Goal: Transaction & Acquisition: Purchase product/service

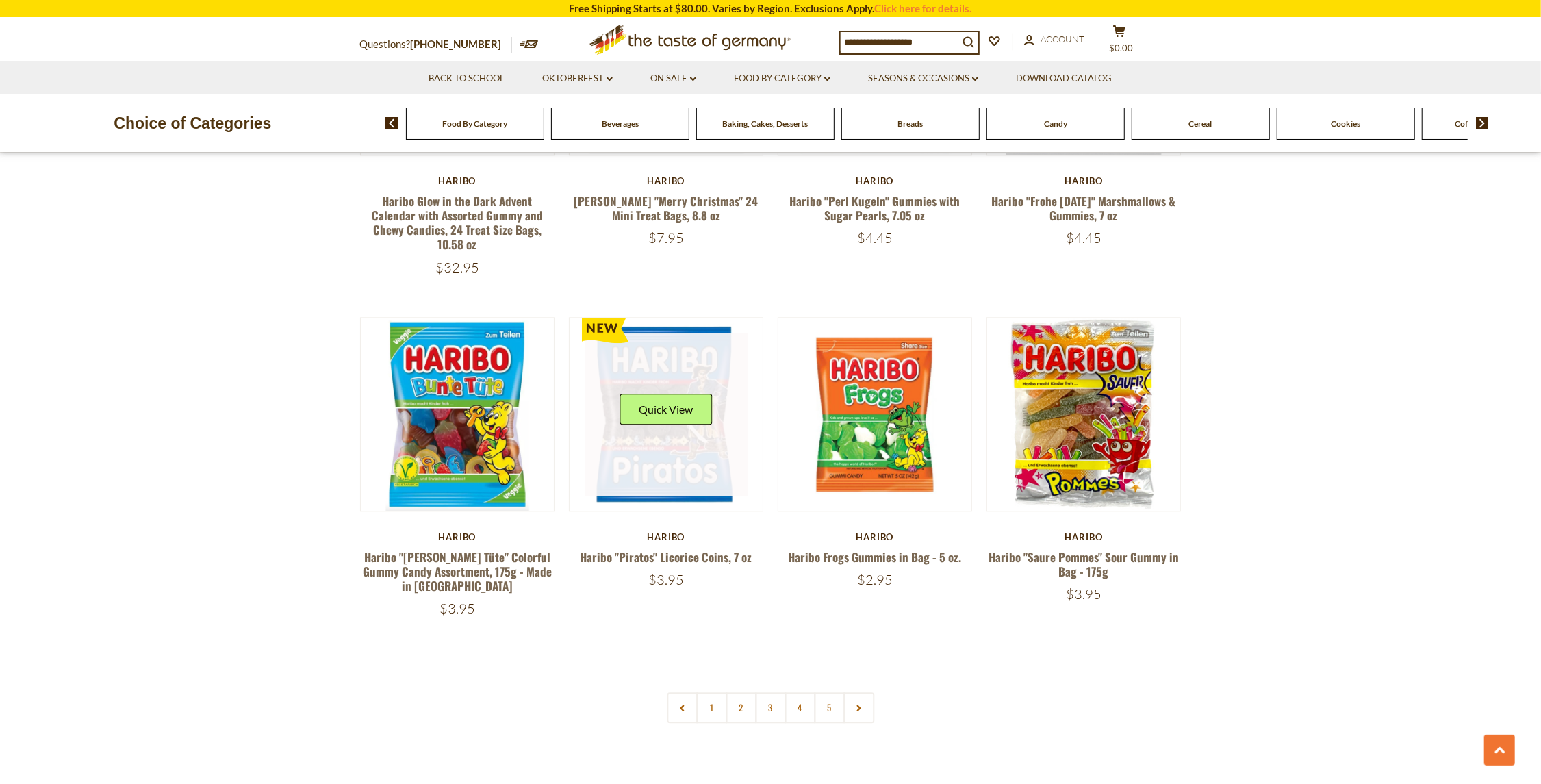
scroll to position [2669, 0]
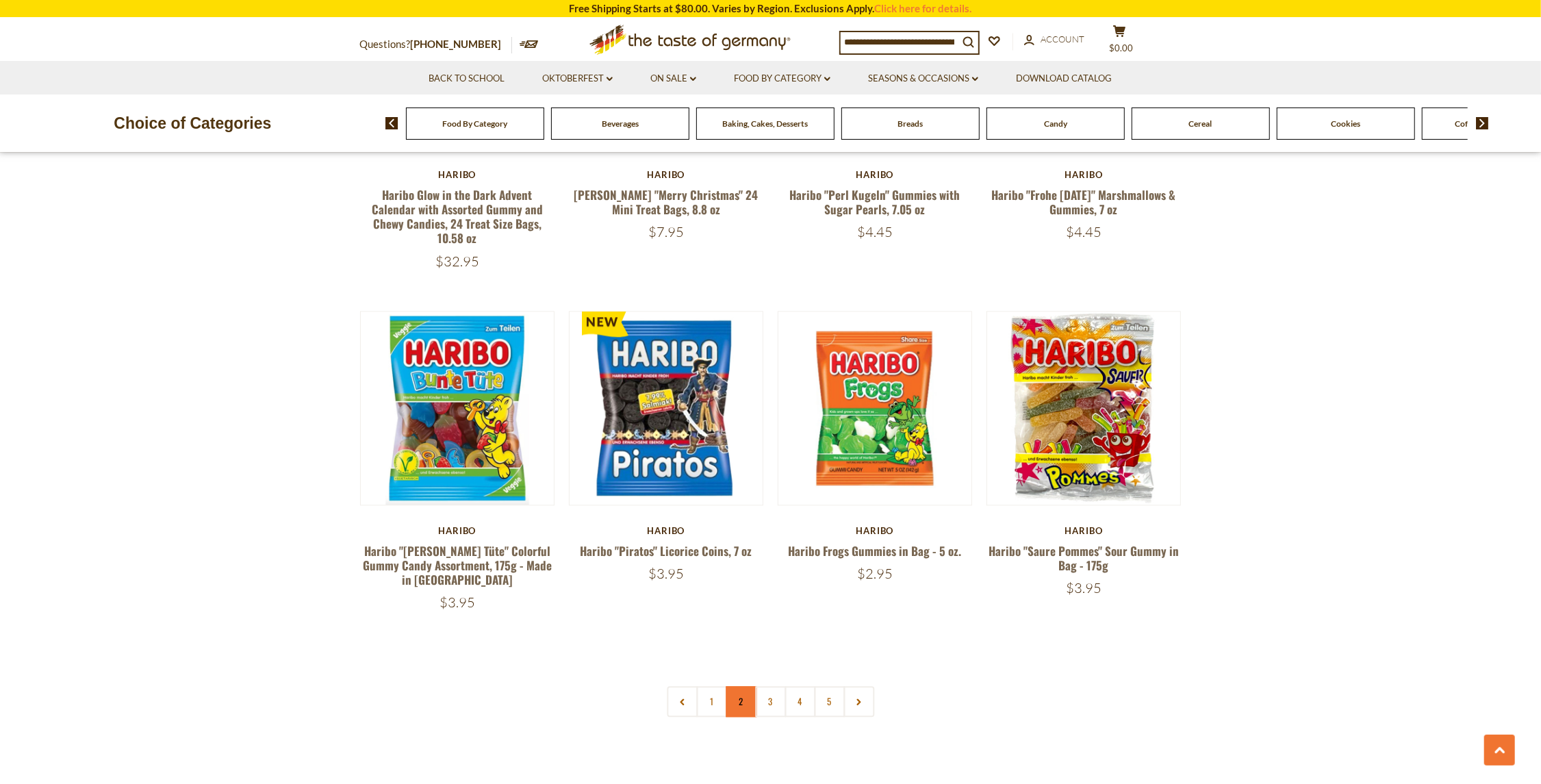
click at [747, 686] on link "2" at bounding box center [741, 701] width 31 height 31
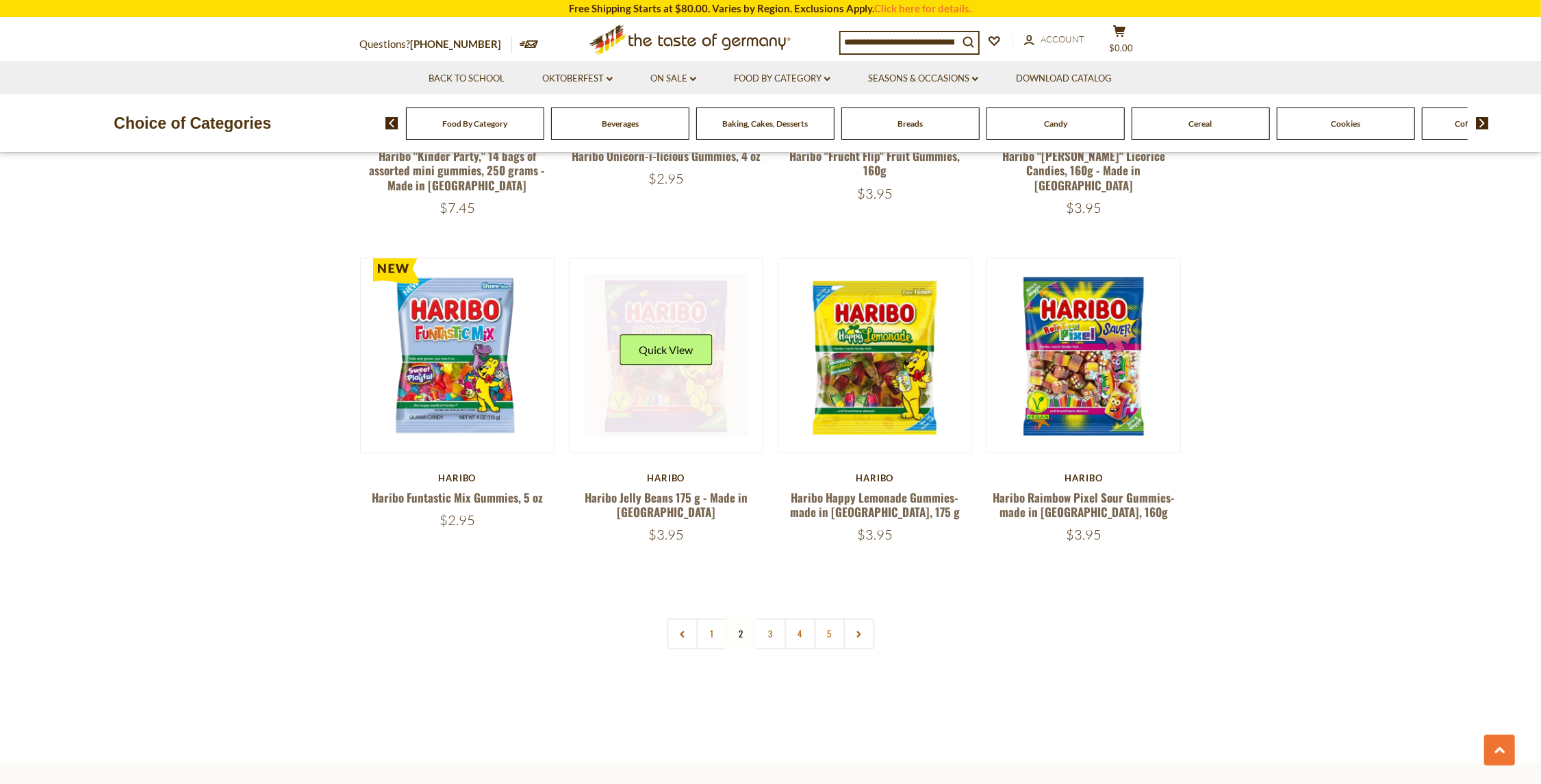
scroll to position [2738, 0]
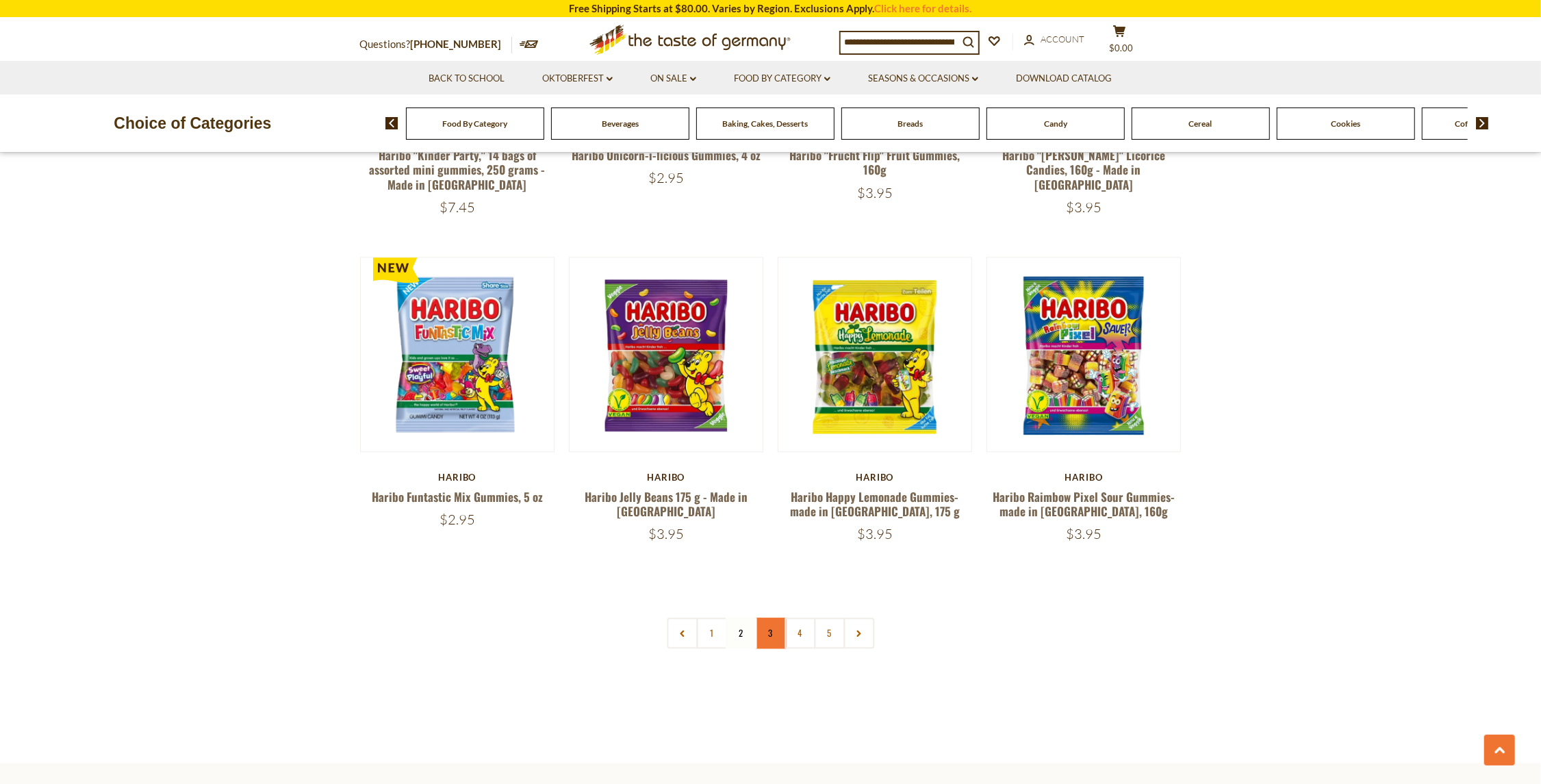
click at [760, 617] on link "3" at bounding box center [770, 633] width 31 height 31
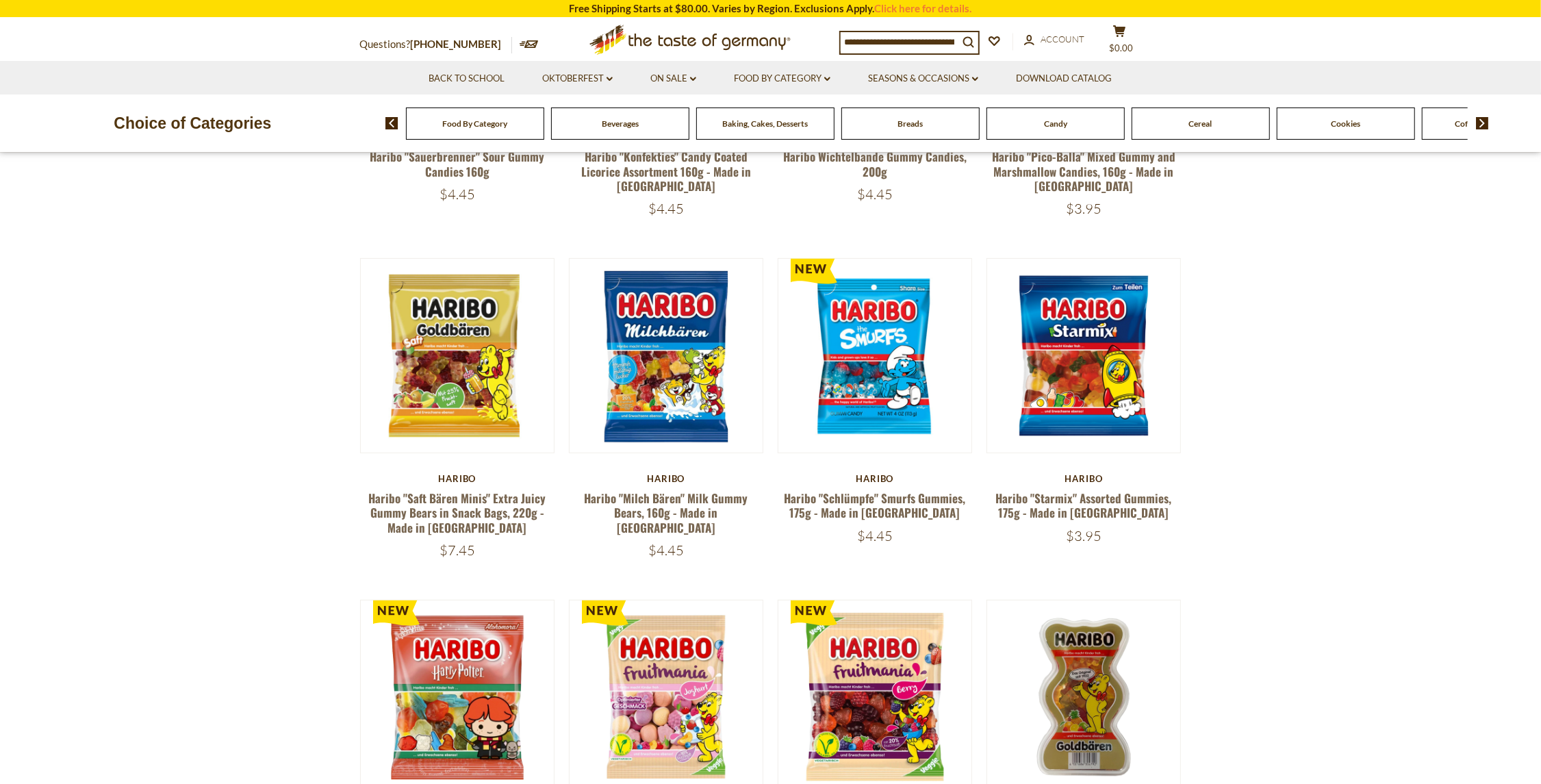
scroll to position [215, 0]
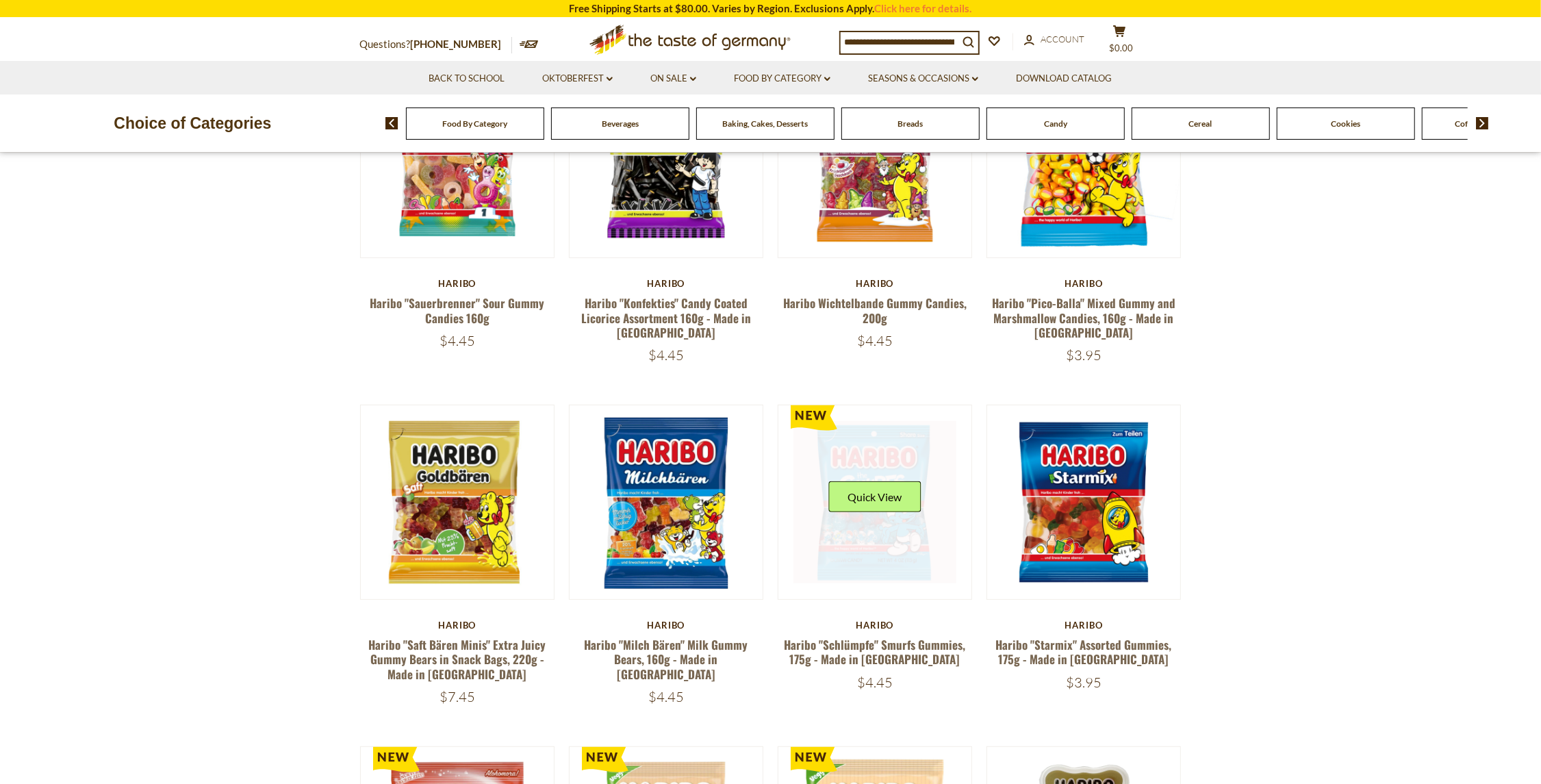
drag, startPoint x: 889, startPoint y: 527, endPoint x: 898, endPoint y: 512, distance: 17.5
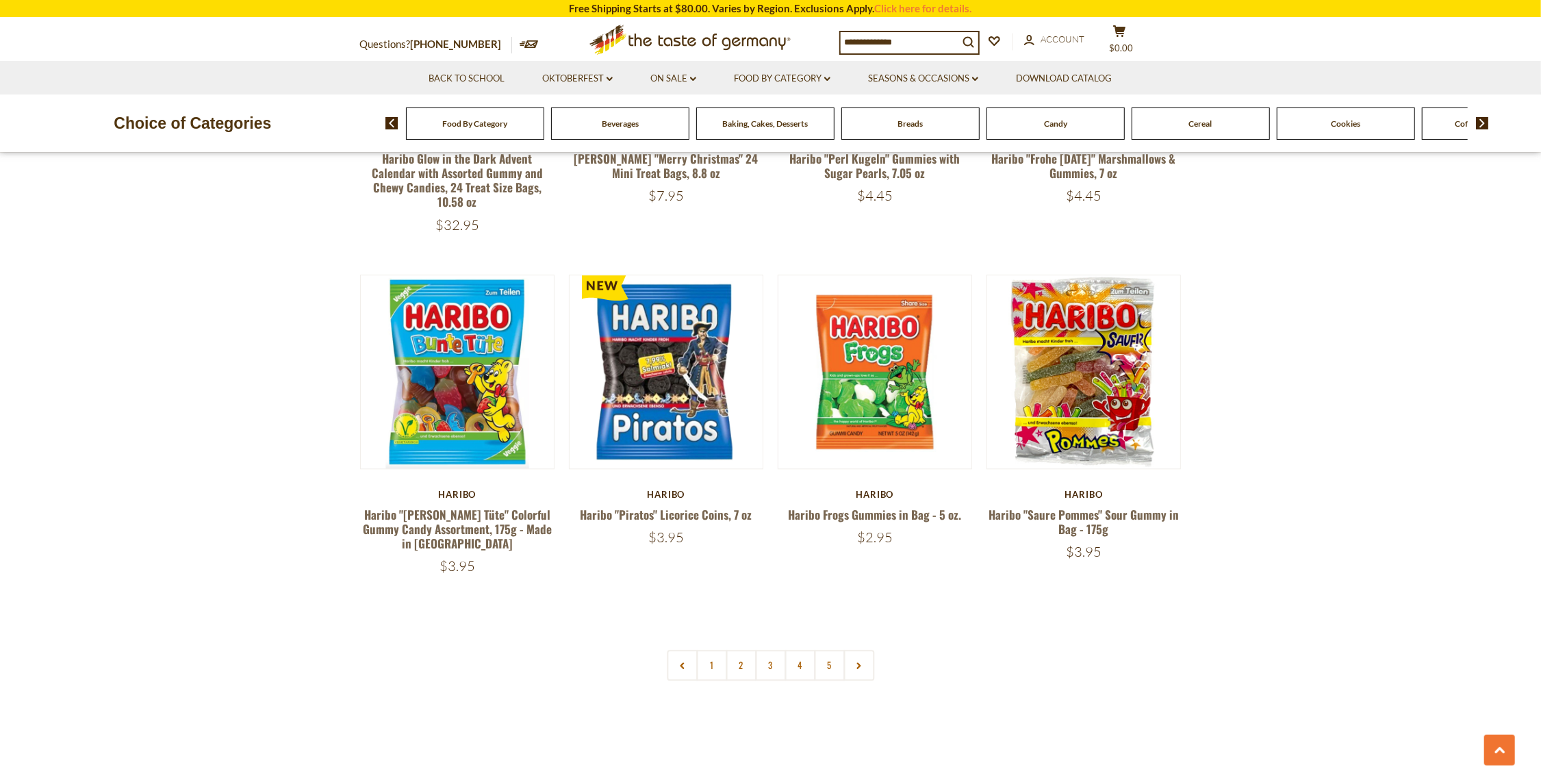
scroll to position [2738, 0]
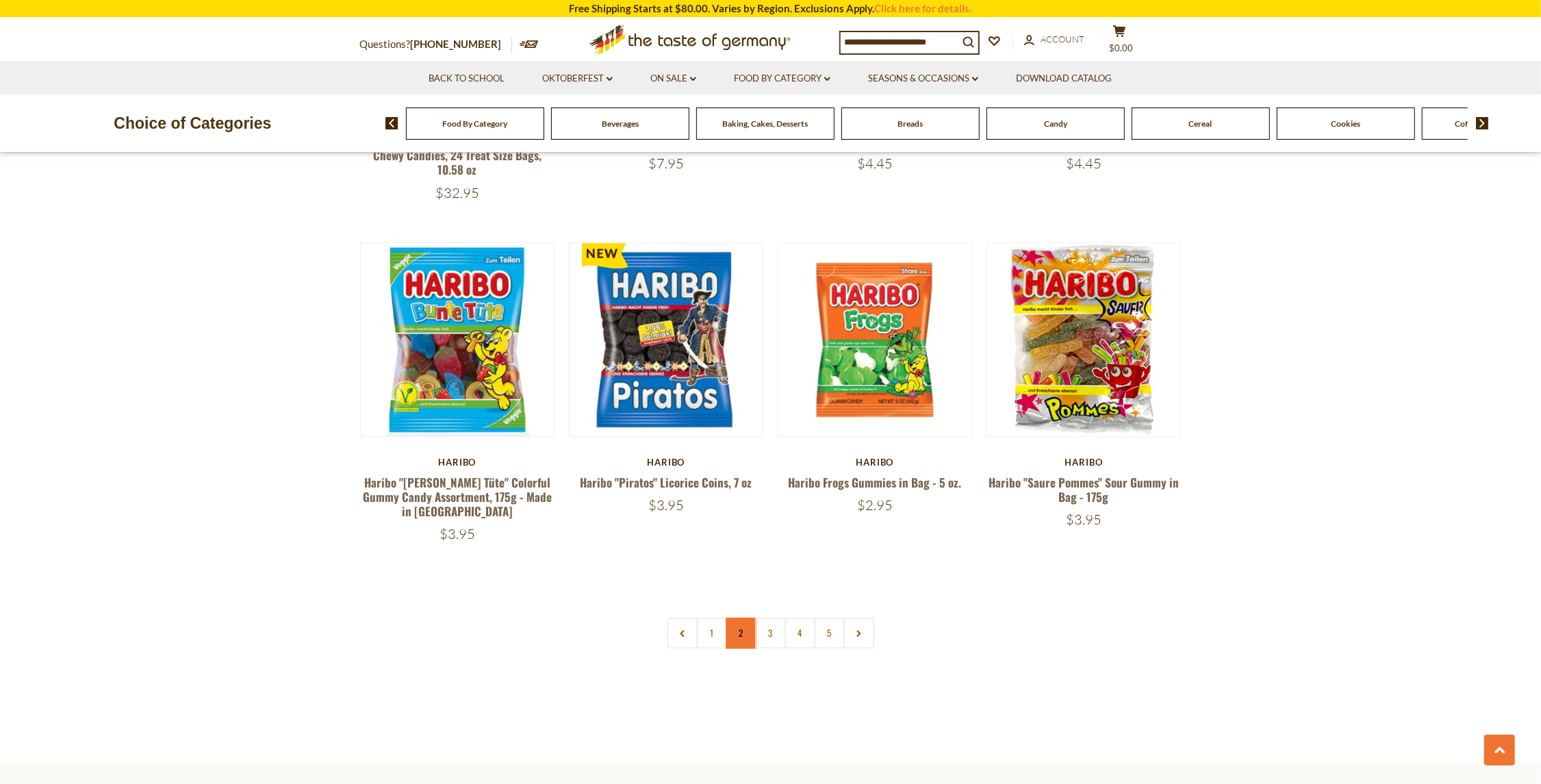
click at [744, 617] on link "2" at bounding box center [741, 633] width 31 height 31
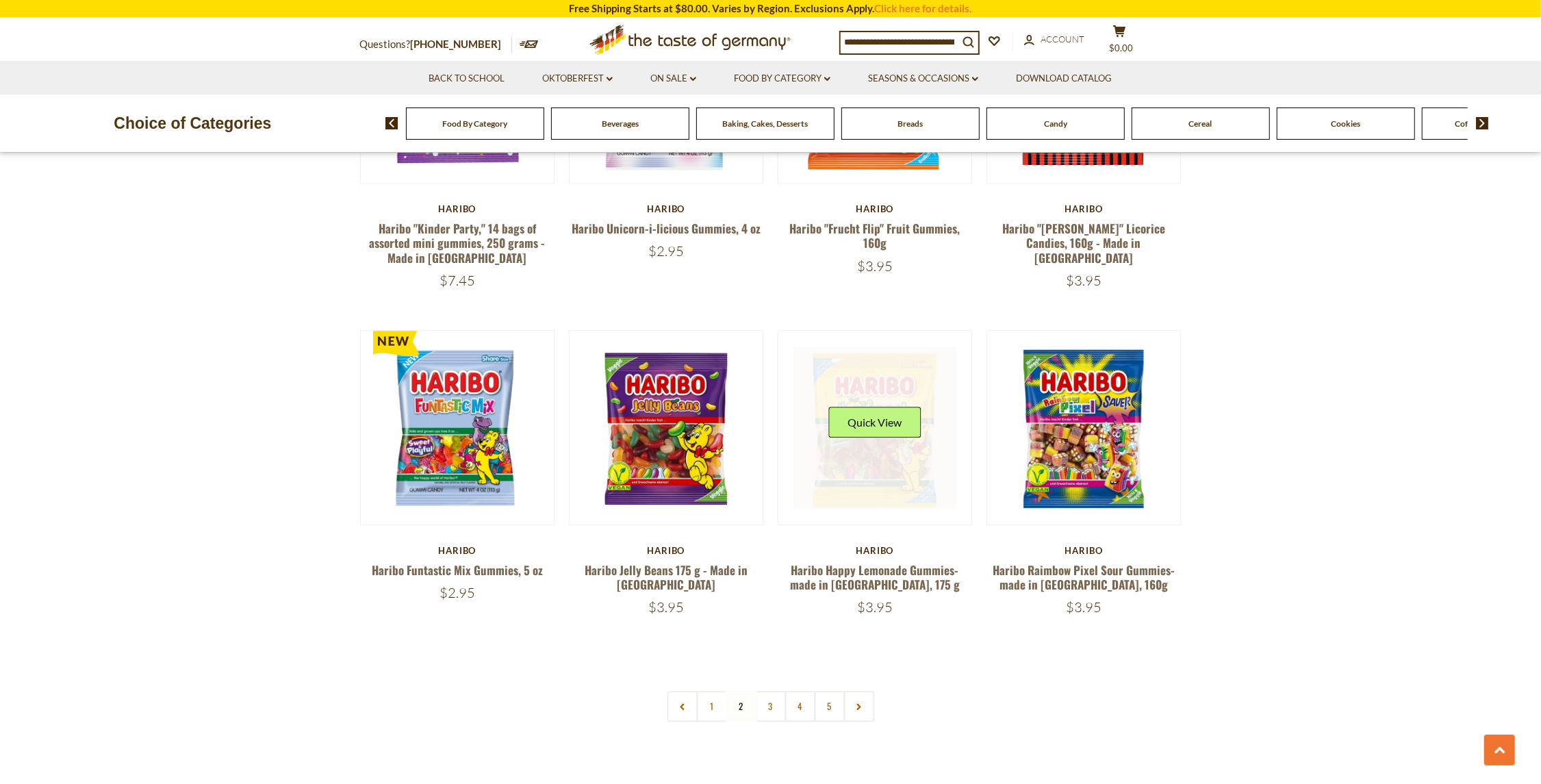
scroll to position [2679, 0]
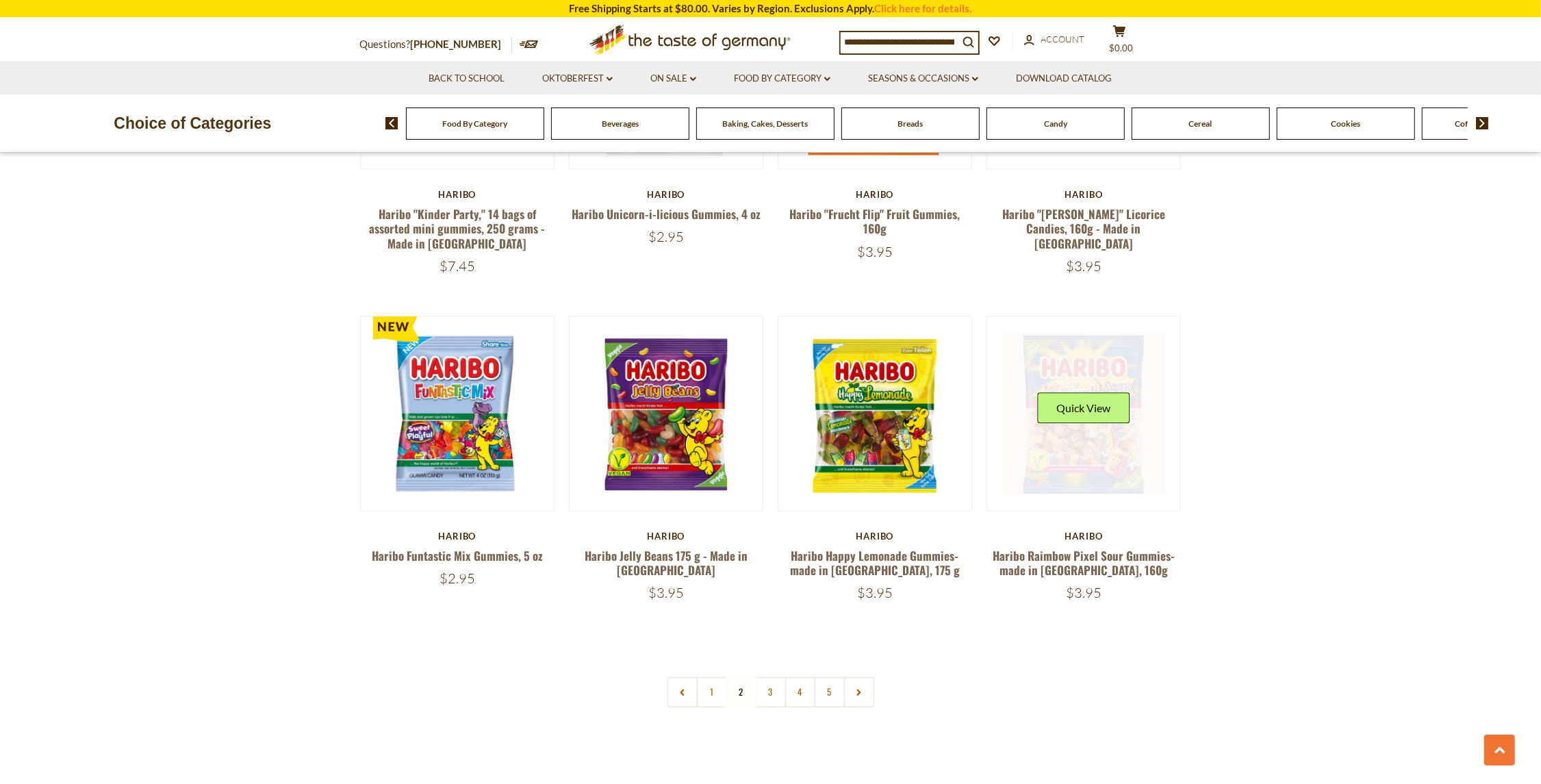
click at [1050, 392] on div "Quick View" at bounding box center [1084, 412] width 92 height 41
click at [1069, 392] on button "Quick View" at bounding box center [1084, 408] width 92 height 31
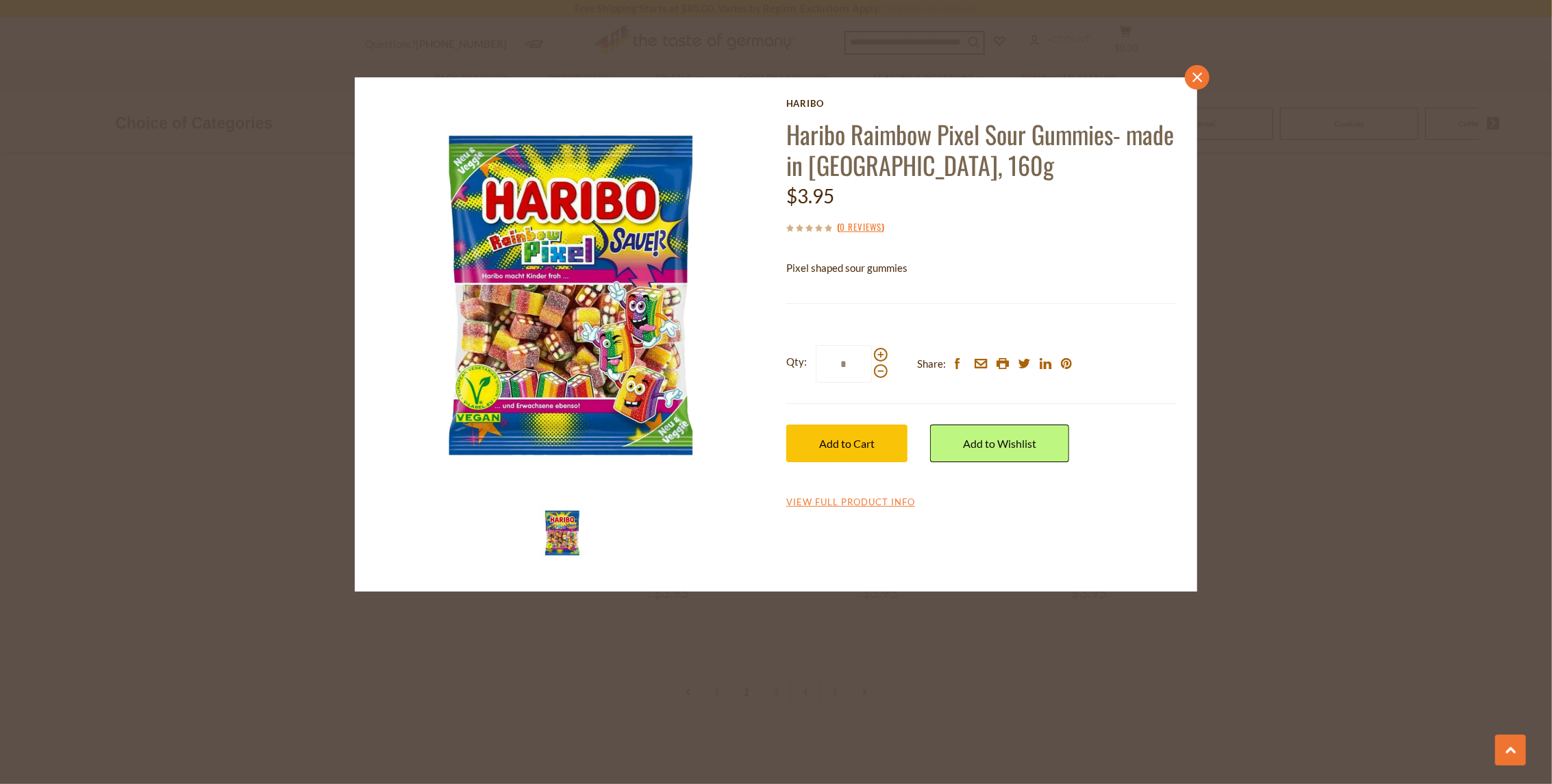
click at [1190, 82] on link "close" at bounding box center [1197, 78] width 25 height 25
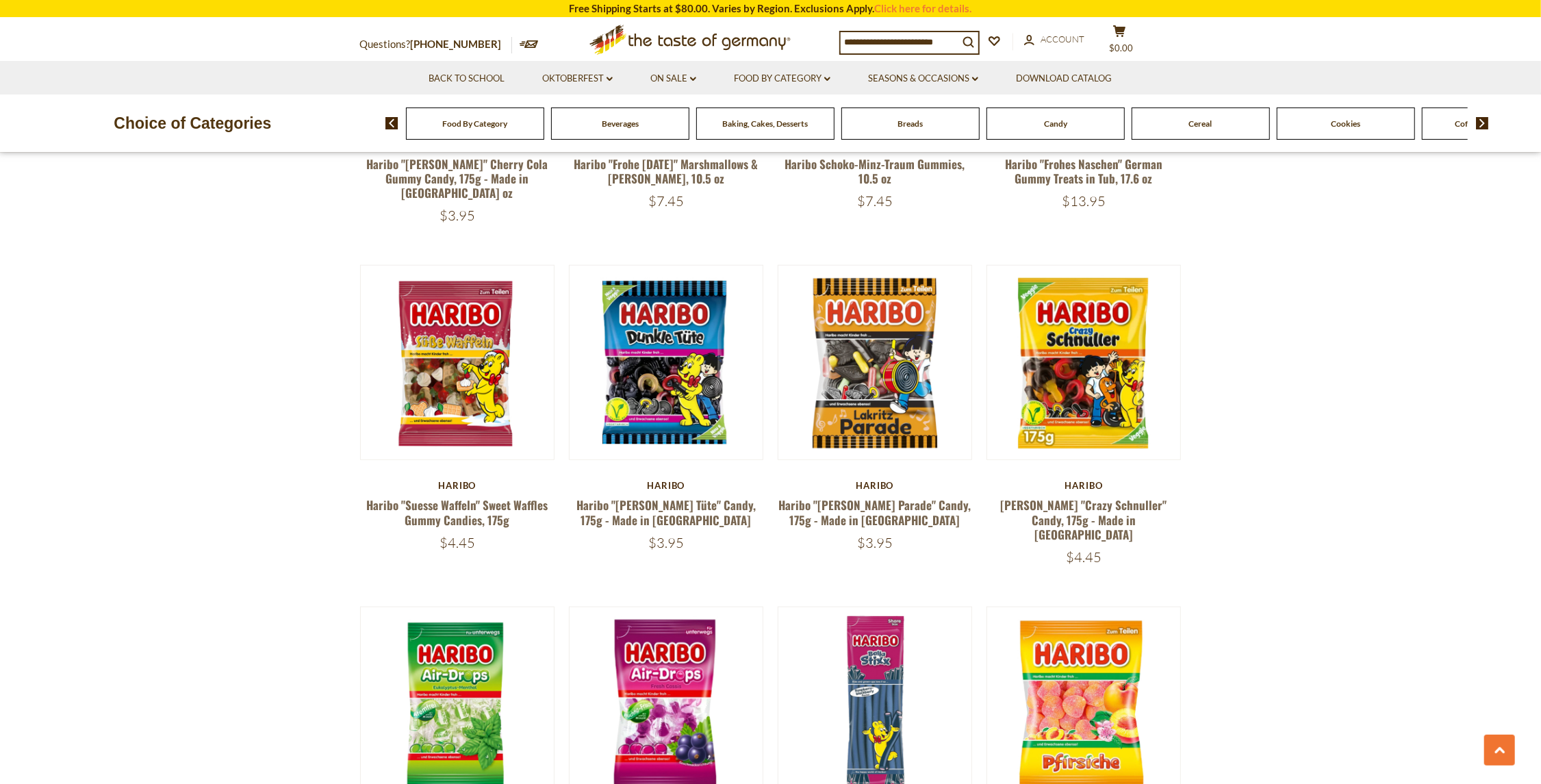
scroll to position [1037, 0]
